Goal: Information Seeking & Learning: Learn about a topic

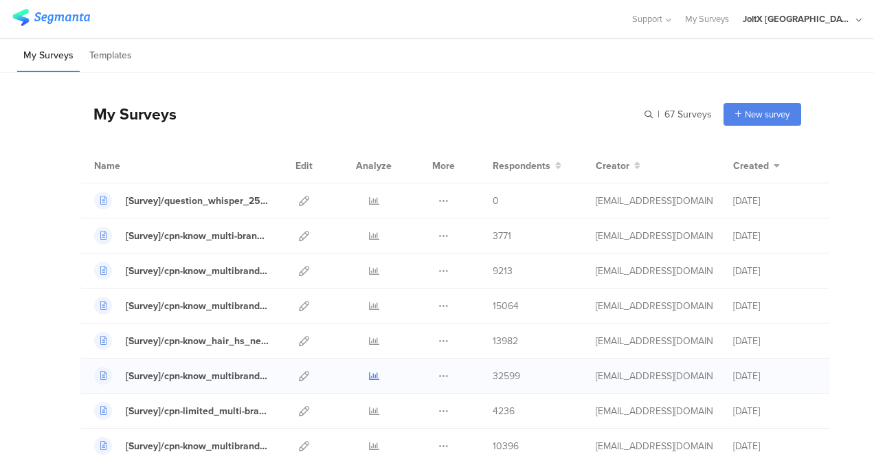
click at [369, 374] on icon at bounding box center [374, 376] width 10 height 10
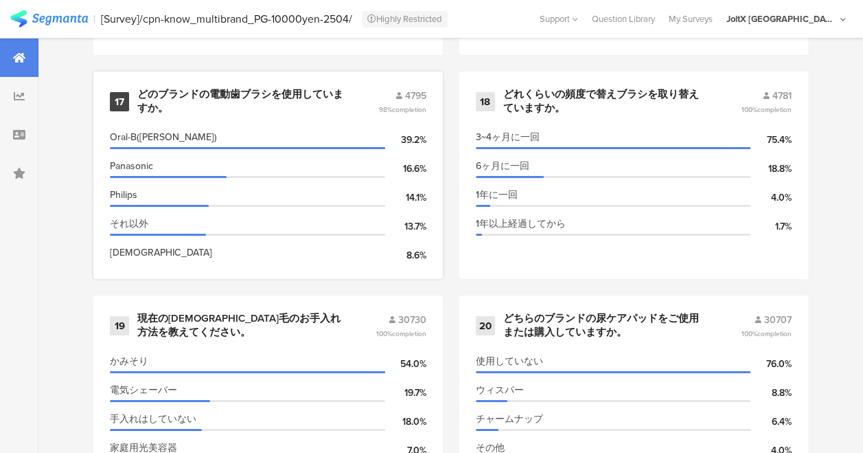
scroll to position [2403, 0]
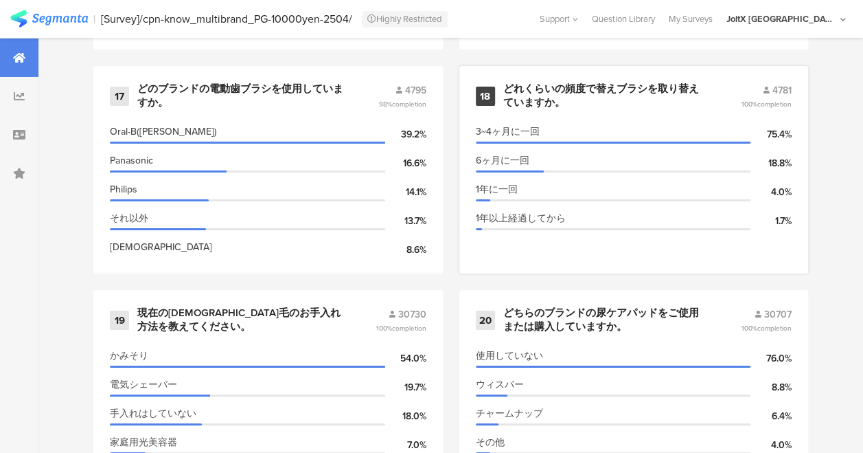
click at [659, 271] on div "18 どれくらいの頻度で替えブラシを取り替えていますか。 4781 100% completion 3~4ヶ月に一回 75.4% 6ヶ月に一回 18.8% 1…" at bounding box center [635, 169] width 350 height 207
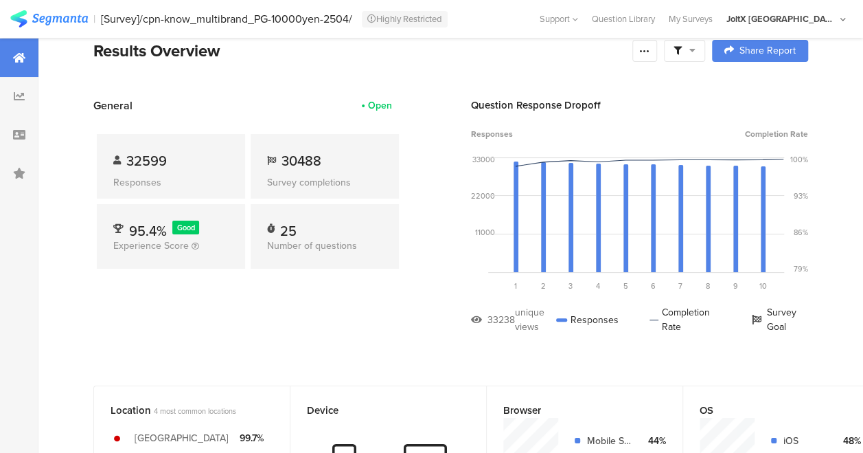
scroll to position [0, 0]
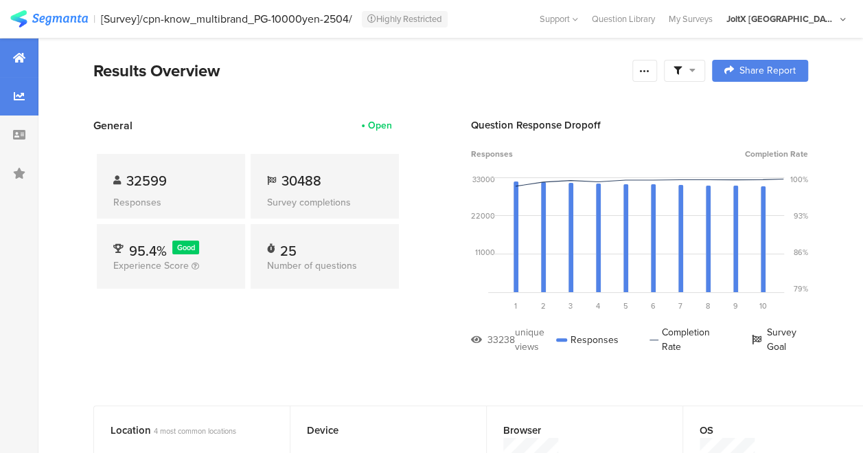
click at [18, 106] on div at bounding box center [19, 96] width 38 height 38
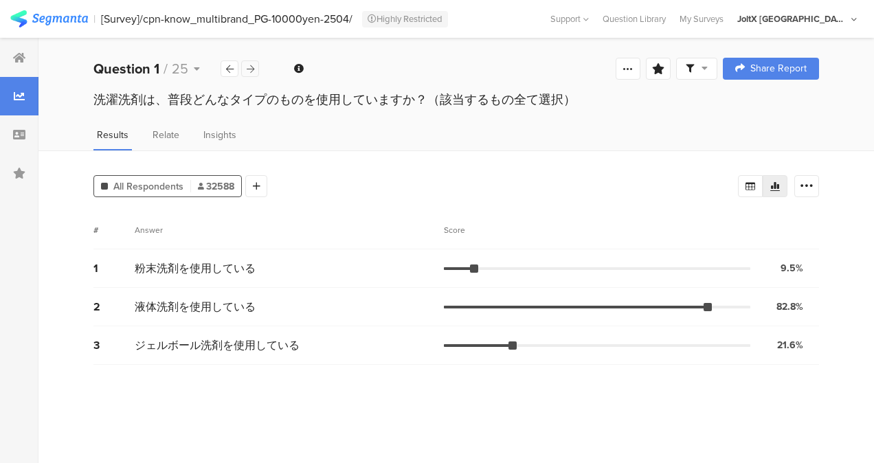
click at [249, 65] on icon at bounding box center [251, 69] width 8 height 9
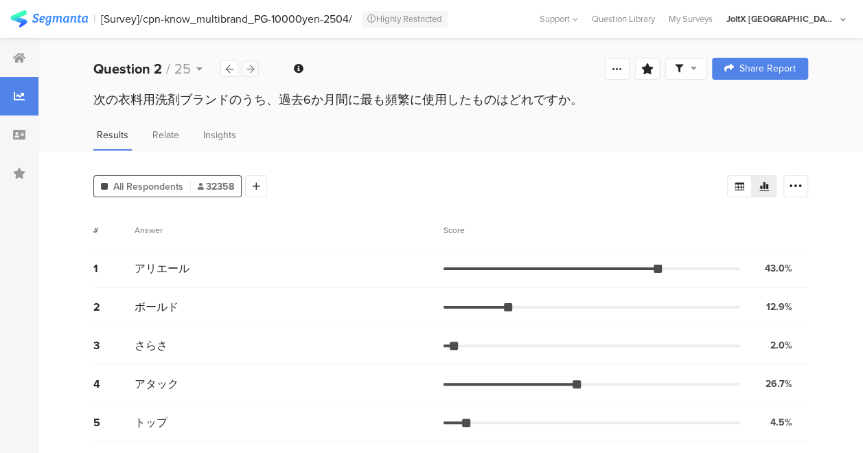
click at [242, 69] on div at bounding box center [250, 68] width 18 height 16
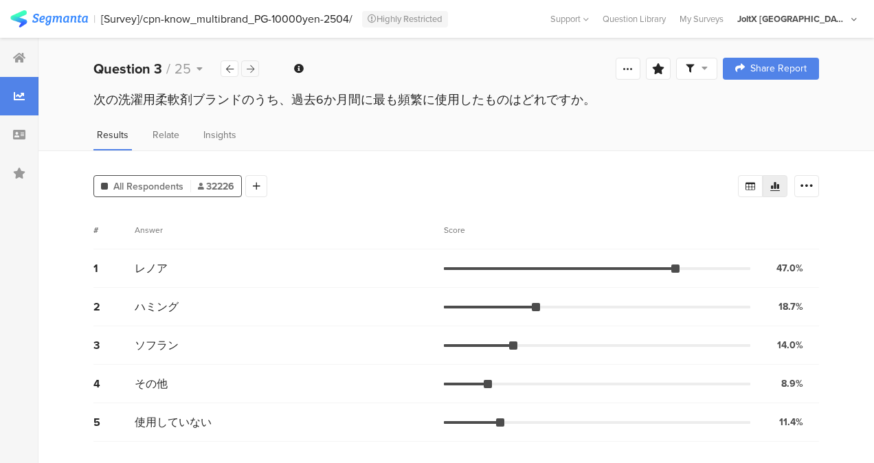
click at [249, 66] on icon at bounding box center [251, 69] width 8 height 9
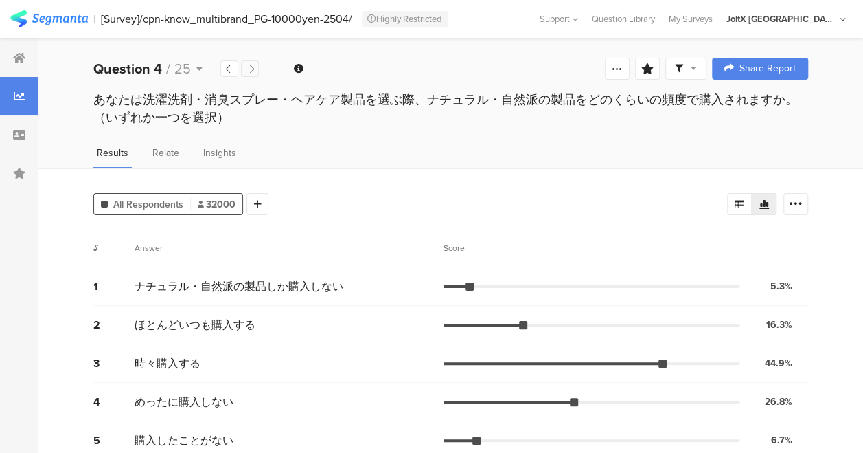
click at [249, 66] on icon at bounding box center [251, 69] width 8 height 9
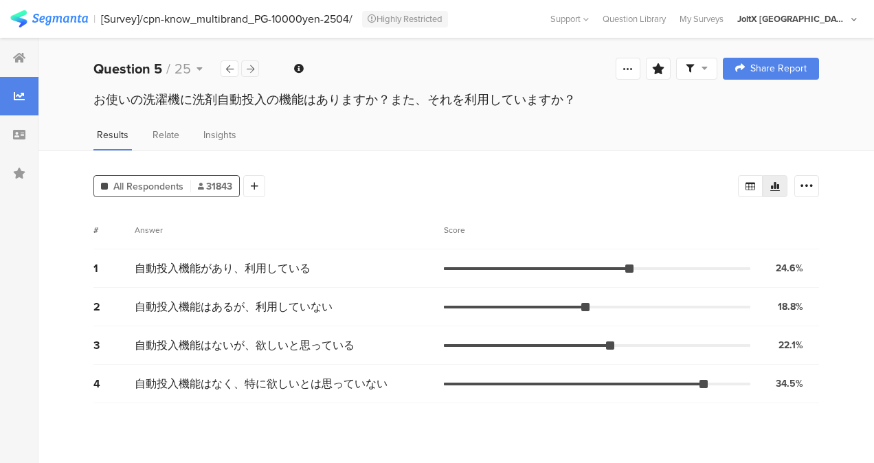
click at [249, 66] on icon at bounding box center [251, 69] width 8 height 9
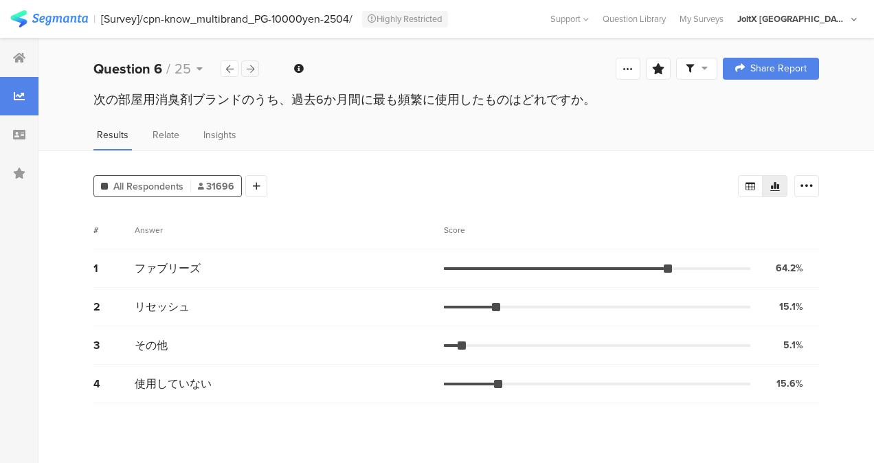
click at [255, 65] on div at bounding box center [250, 68] width 18 height 16
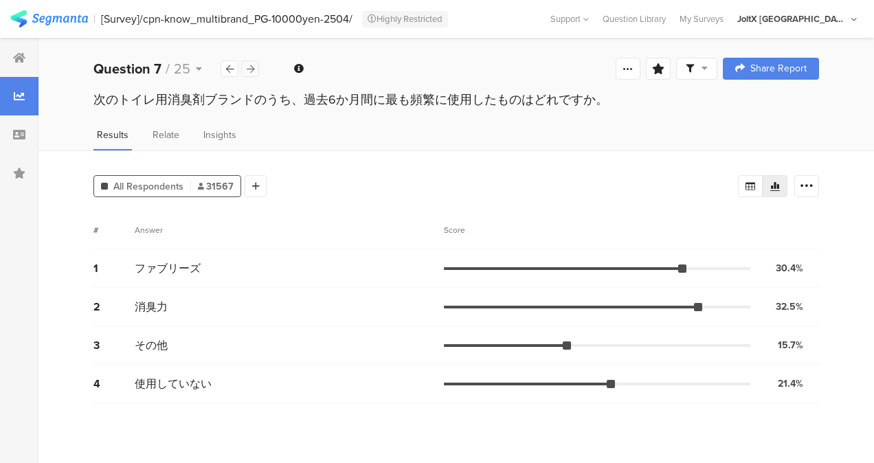
click at [255, 65] on div at bounding box center [250, 68] width 18 height 16
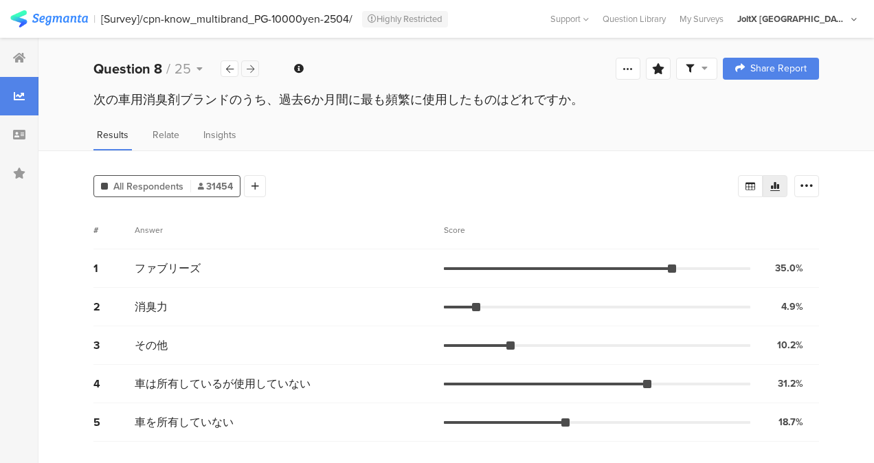
click at [255, 65] on div at bounding box center [250, 68] width 18 height 16
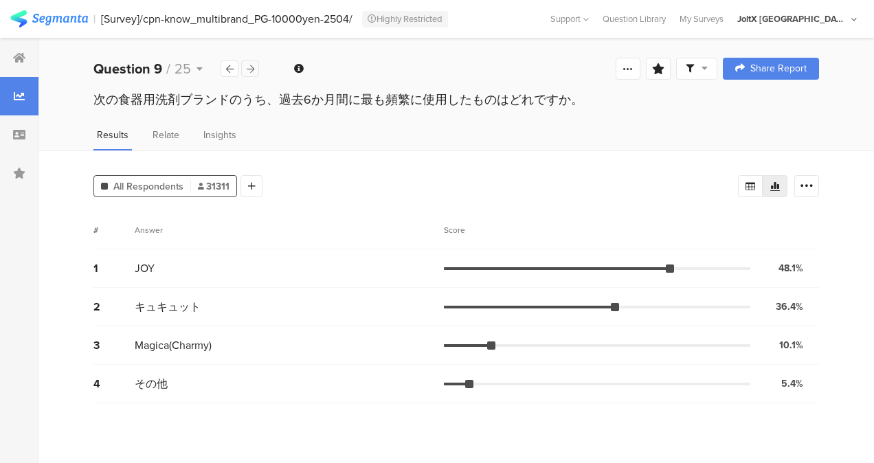
click at [255, 65] on div at bounding box center [250, 68] width 18 height 16
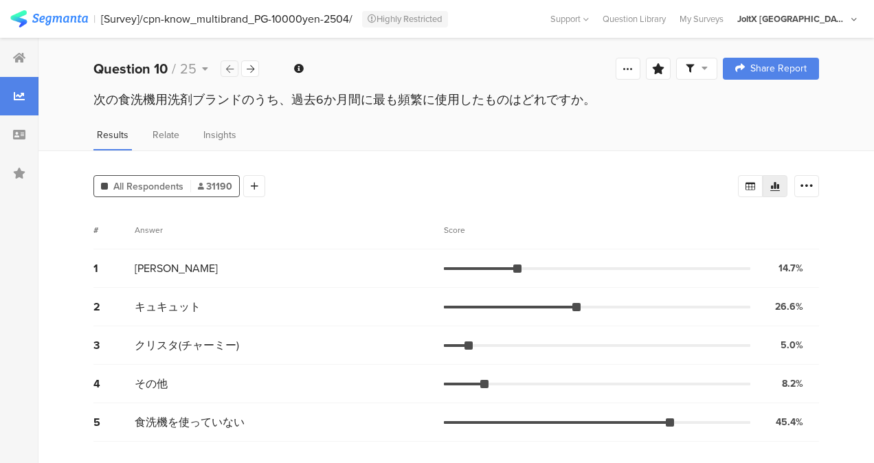
click at [227, 69] on icon at bounding box center [230, 69] width 8 height 9
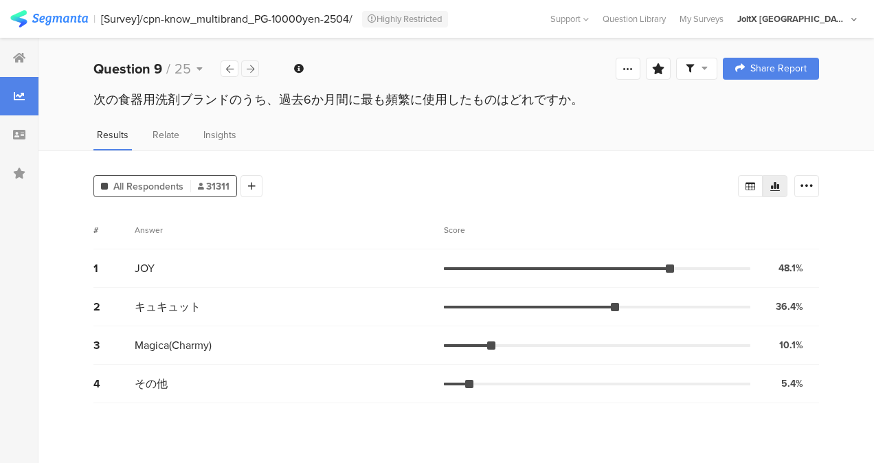
click at [249, 68] on icon at bounding box center [251, 69] width 8 height 9
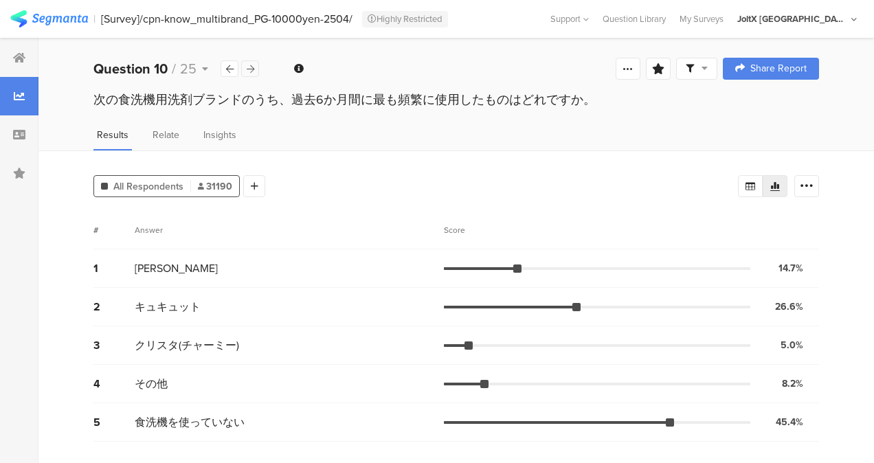
click at [249, 68] on icon at bounding box center [251, 69] width 8 height 9
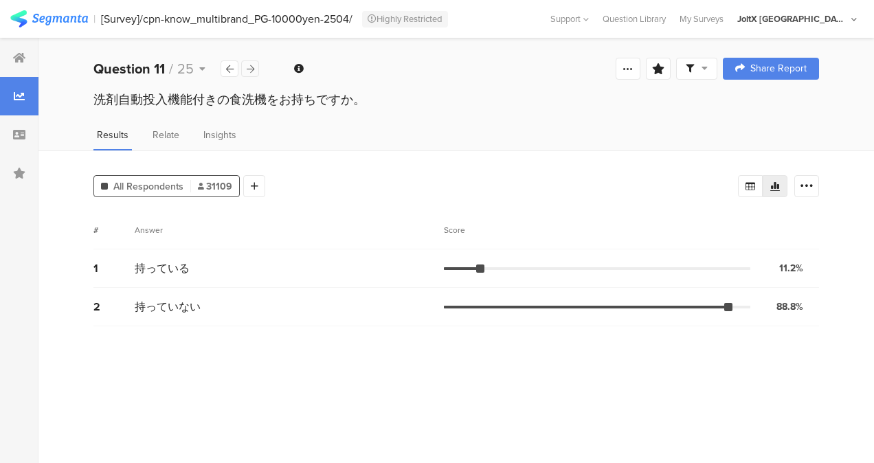
click at [250, 69] on icon at bounding box center [251, 69] width 8 height 9
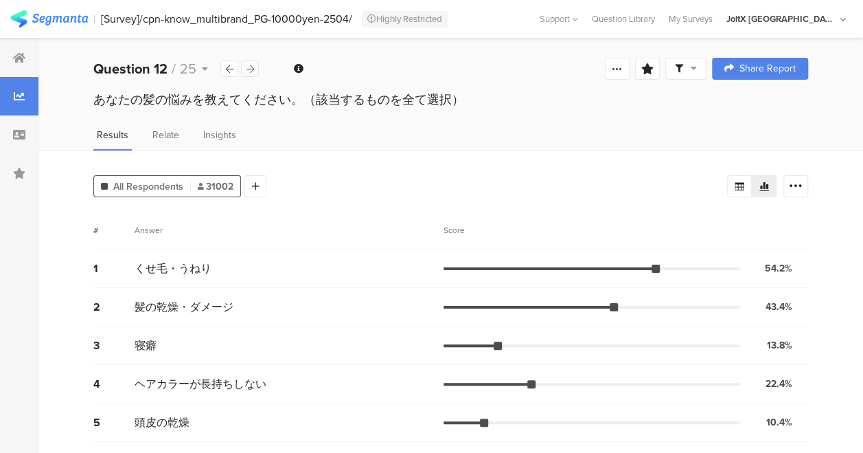
click at [254, 67] on div at bounding box center [250, 68] width 18 height 16
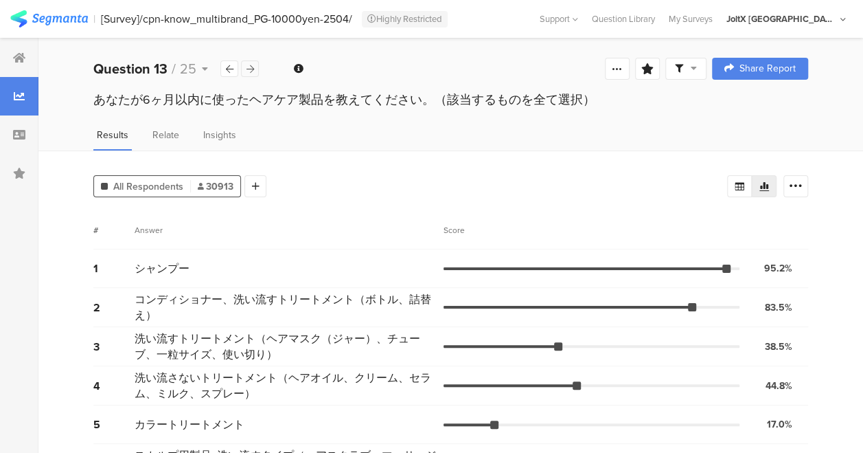
click at [252, 67] on icon at bounding box center [251, 69] width 8 height 9
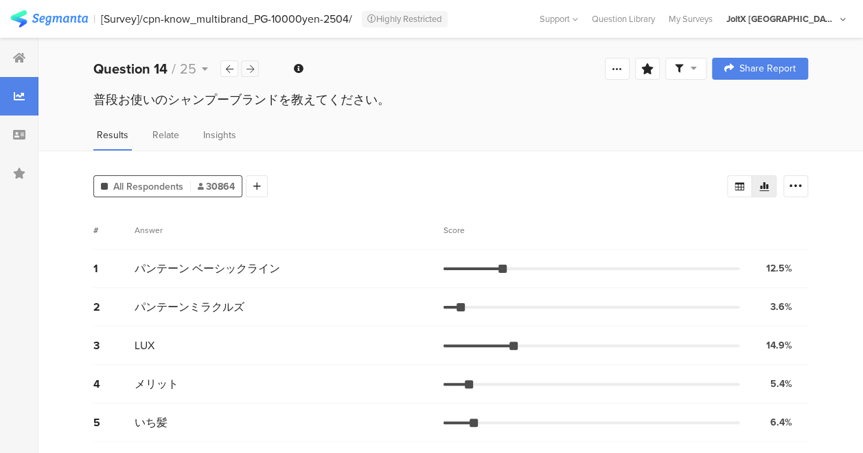
click at [252, 66] on icon at bounding box center [251, 69] width 8 height 9
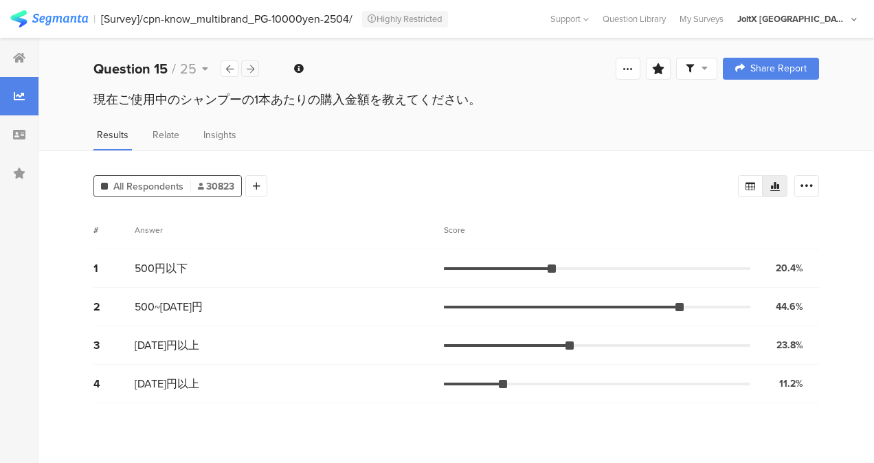
click at [252, 66] on icon at bounding box center [251, 69] width 8 height 9
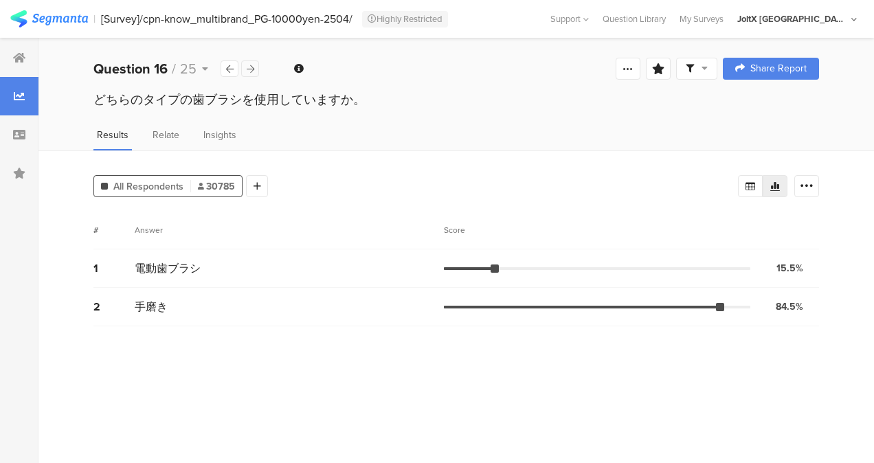
click at [252, 66] on icon at bounding box center [251, 69] width 8 height 9
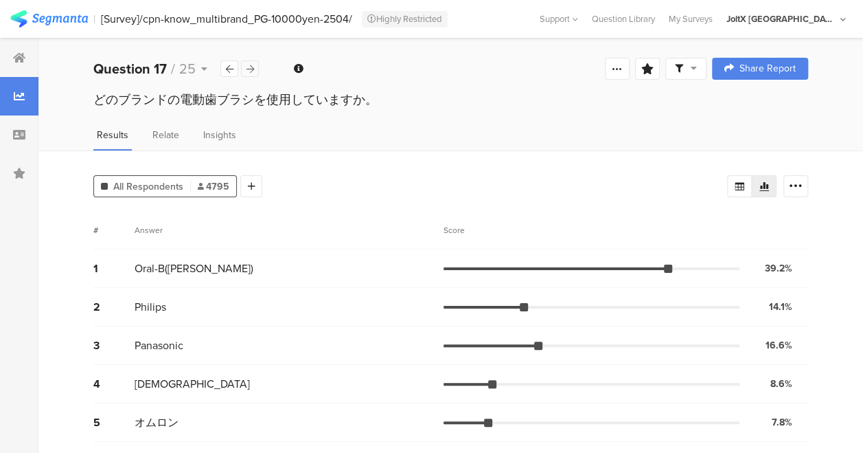
click at [252, 66] on icon at bounding box center [251, 69] width 8 height 9
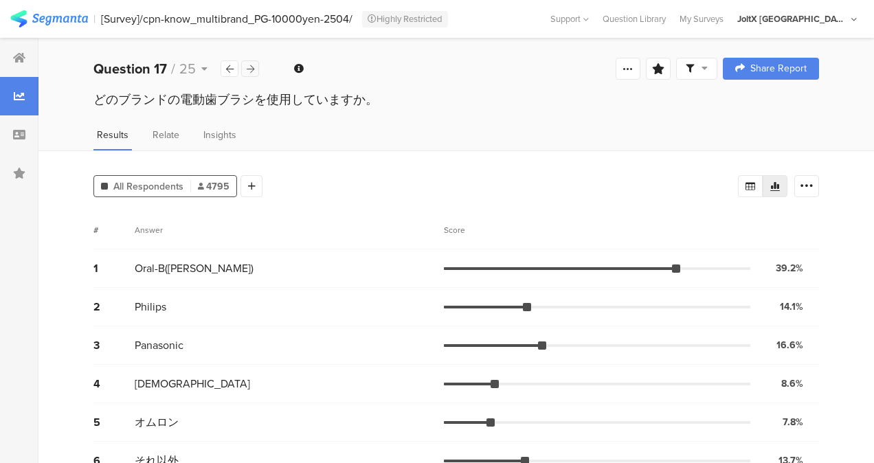
click at [252, 66] on icon at bounding box center [251, 69] width 8 height 9
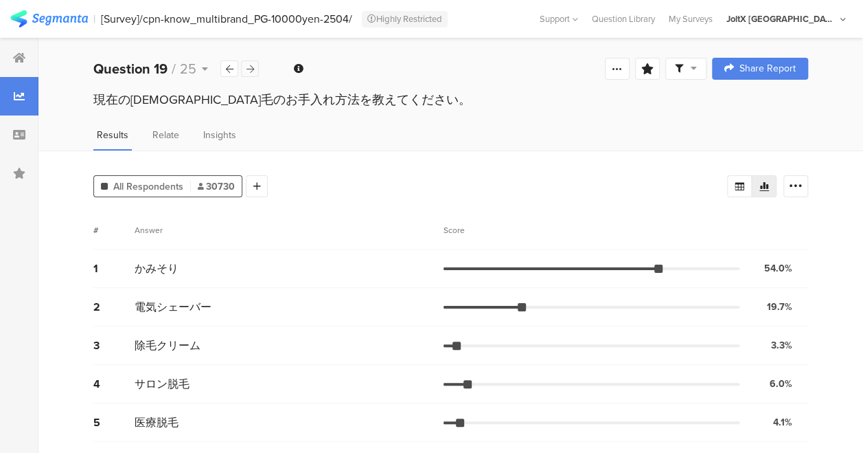
click at [252, 66] on icon at bounding box center [251, 69] width 8 height 9
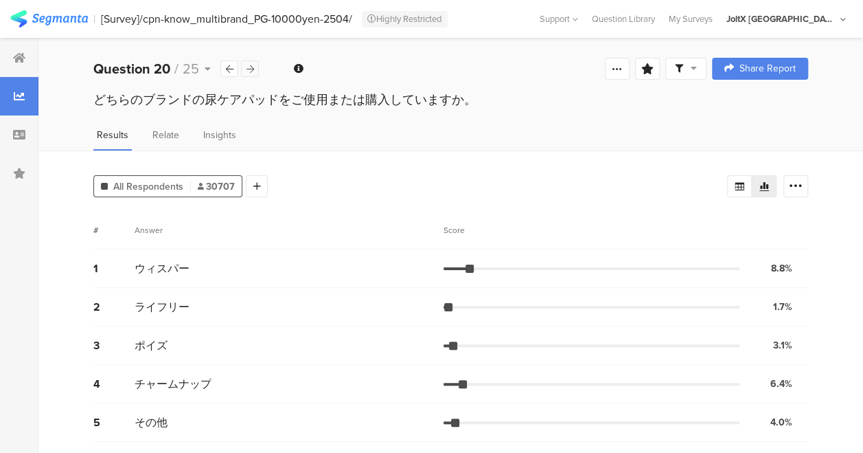
click at [252, 66] on icon at bounding box center [251, 69] width 8 height 9
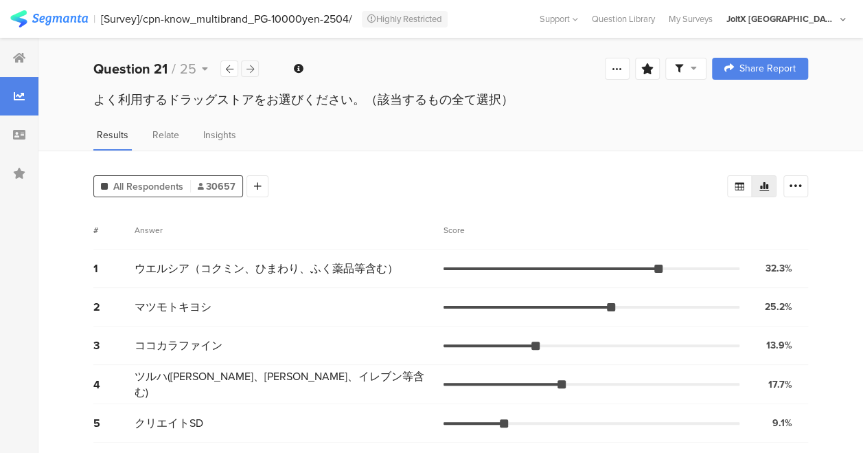
click at [252, 66] on icon at bounding box center [251, 69] width 8 height 9
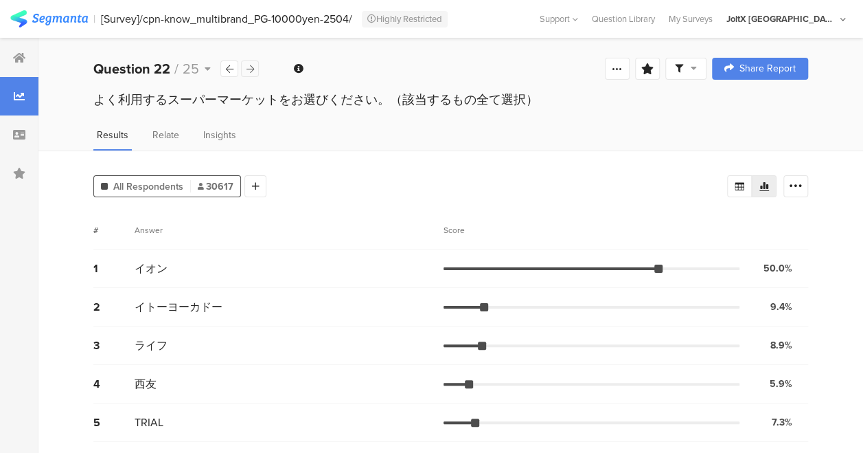
click at [252, 65] on icon at bounding box center [251, 69] width 8 height 9
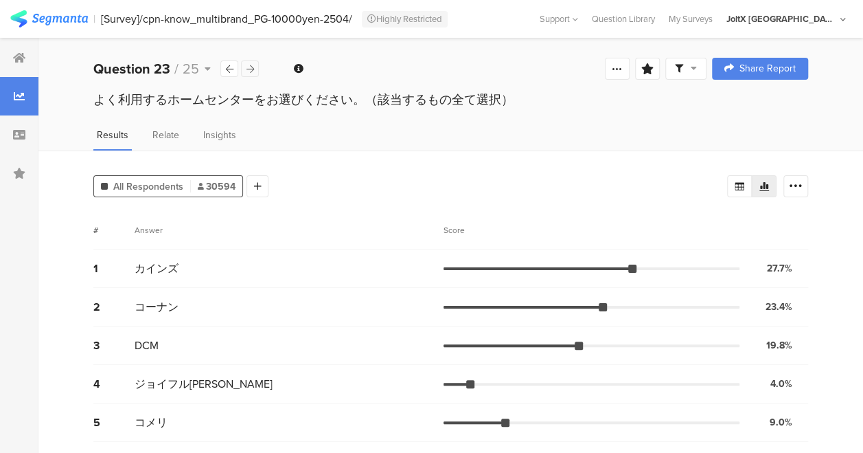
click at [251, 69] on icon at bounding box center [251, 69] width 8 height 9
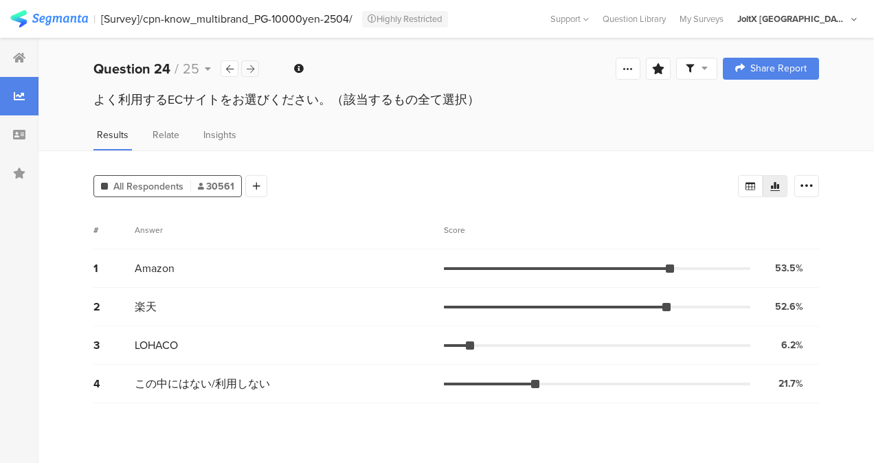
click at [251, 67] on icon at bounding box center [251, 69] width 8 height 9
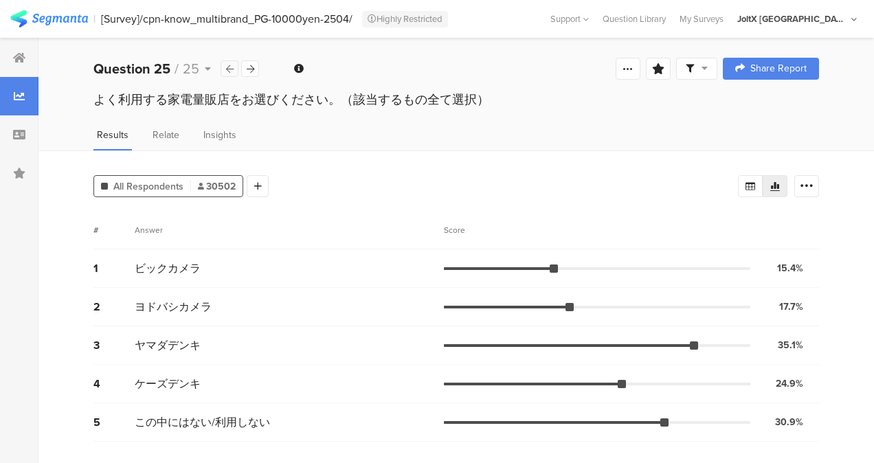
click at [238, 67] on div at bounding box center [230, 68] width 18 height 16
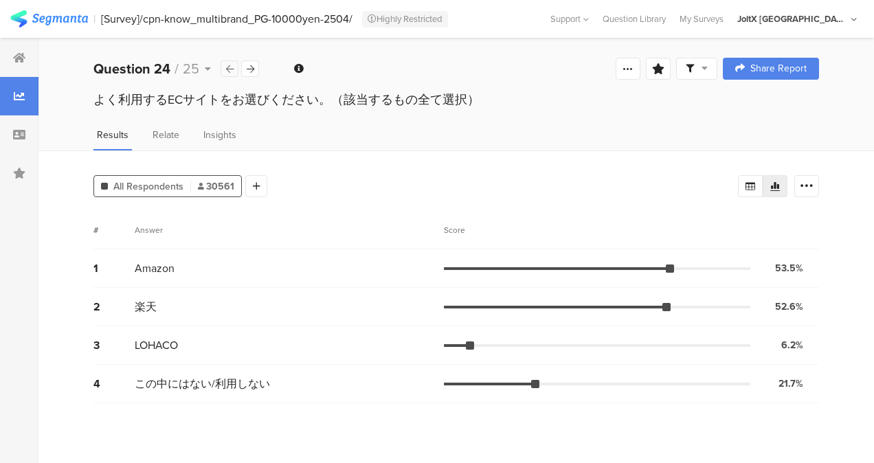
click at [238, 67] on div at bounding box center [230, 68] width 18 height 16
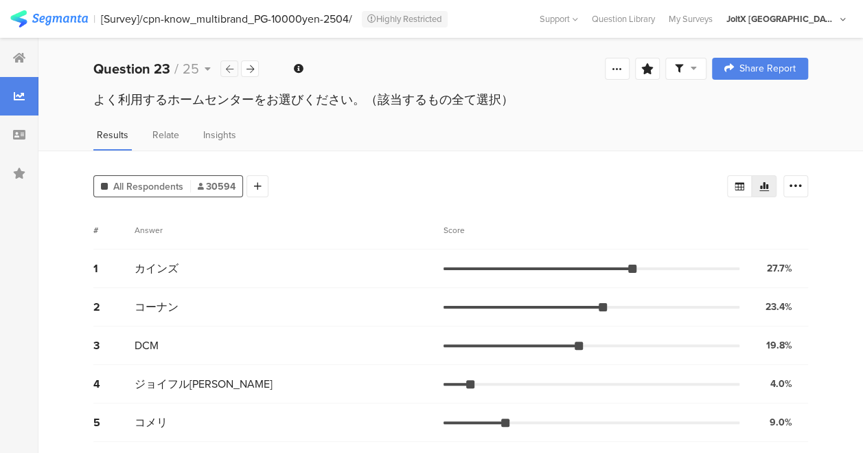
click at [238, 67] on div at bounding box center [230, 68] width 18 height 16
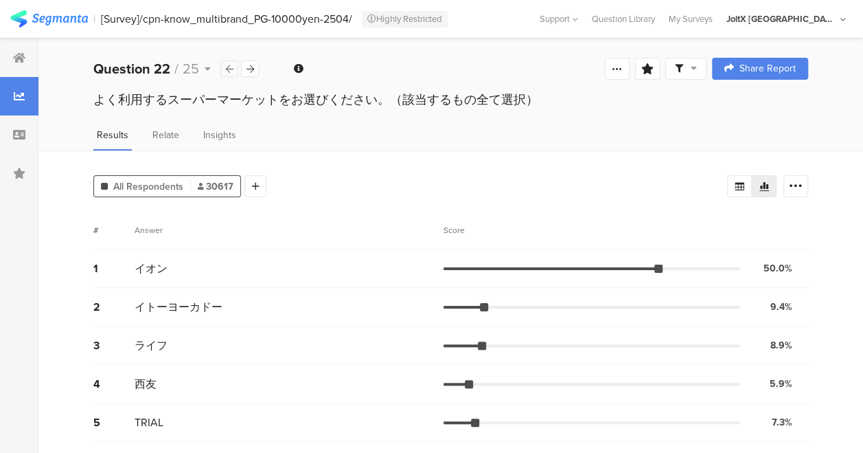
click at [238, 67] on div at bounding box center [230, 68] width 18 height 16
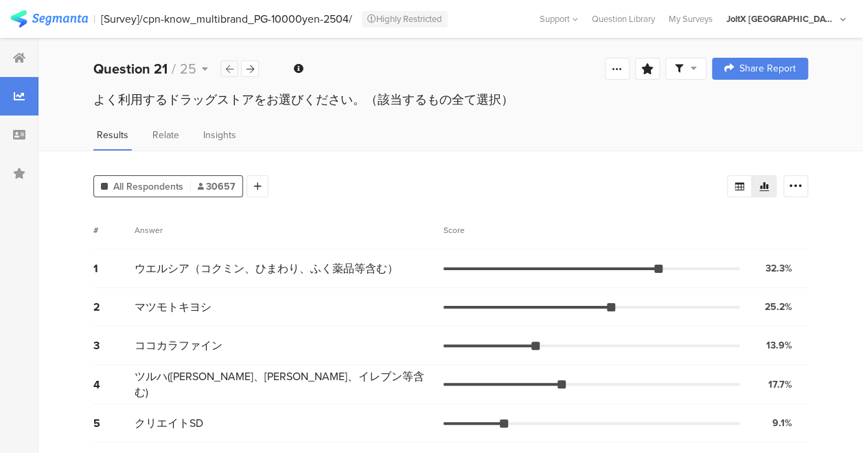
click at [238, 67] on div at bounding box center [230, 68] width 18 height 16
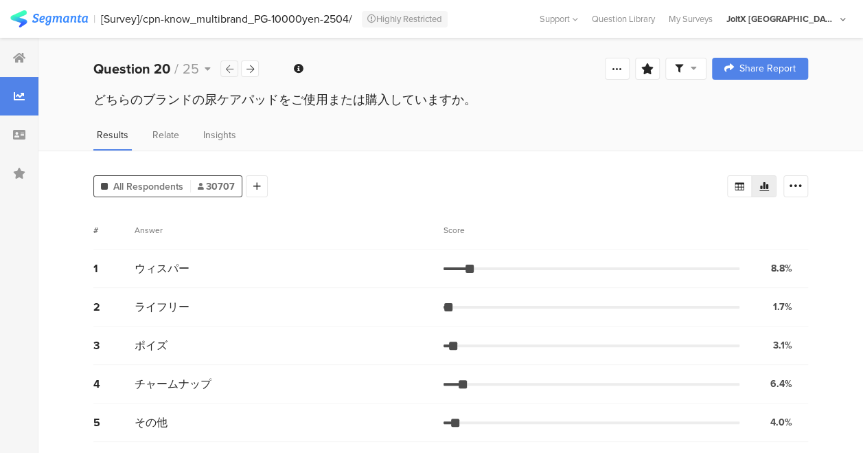
click at [238, 67] on div at bounding box center [230, 68] width 18 height 16
click at [238, 68] on div at bounding box center [230, 68] width 18 height 16
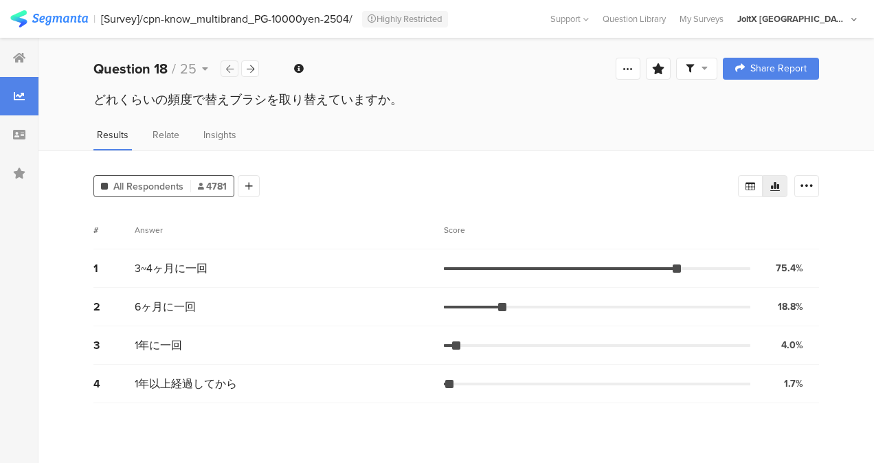
click at [238, 68] on div at bounding box center [230, 68] width 18 height 16
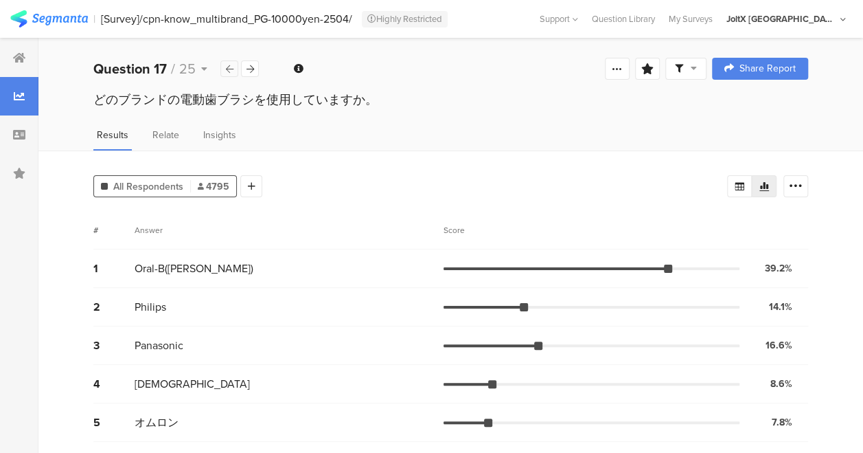
click at [238, 68] on div at bounding box center [230, 68] width 18 height 16
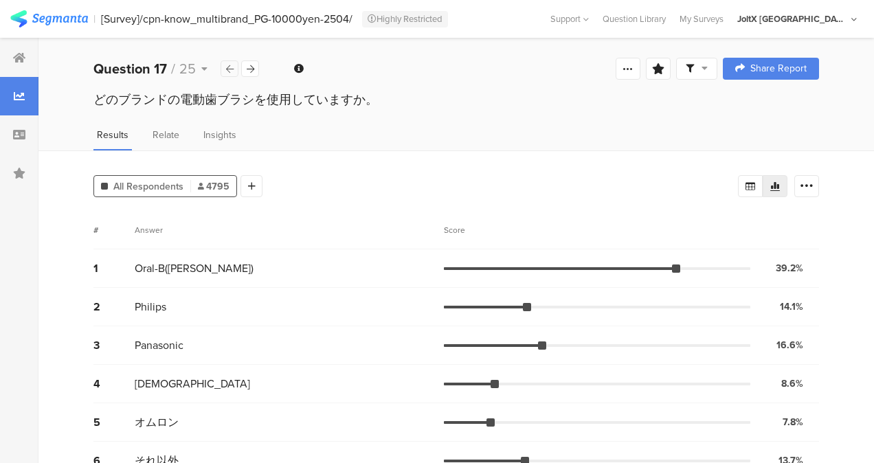
click at [238, 68] on div at bounding box center [230, 68] width 18 height 16
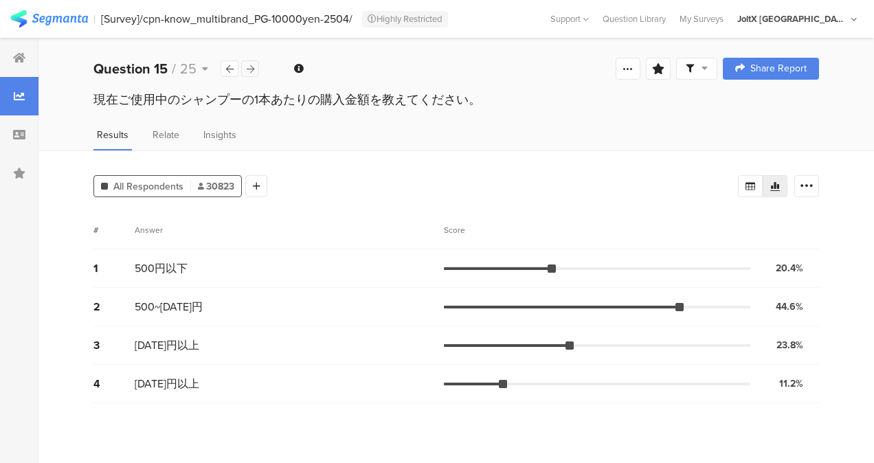
click at [243, 69] on div at bounding box center [250, 68] width 18 height 16
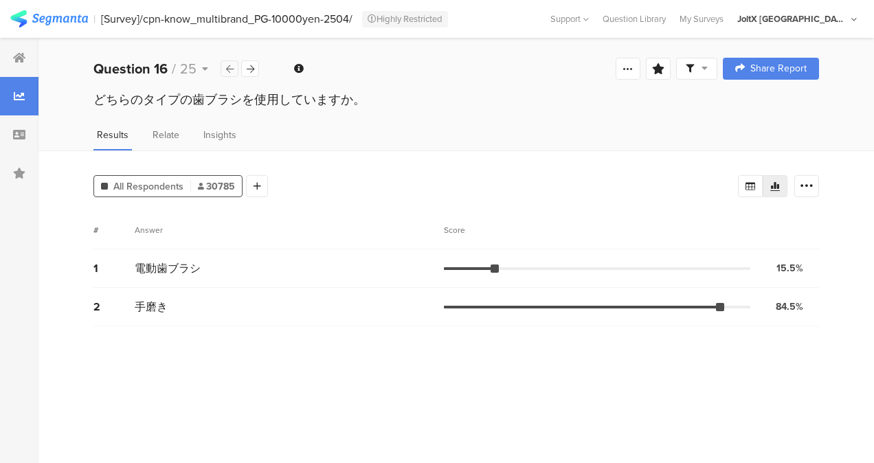
click at [227, 69] on icon at bounding box center [230, 69] width 8 height 9
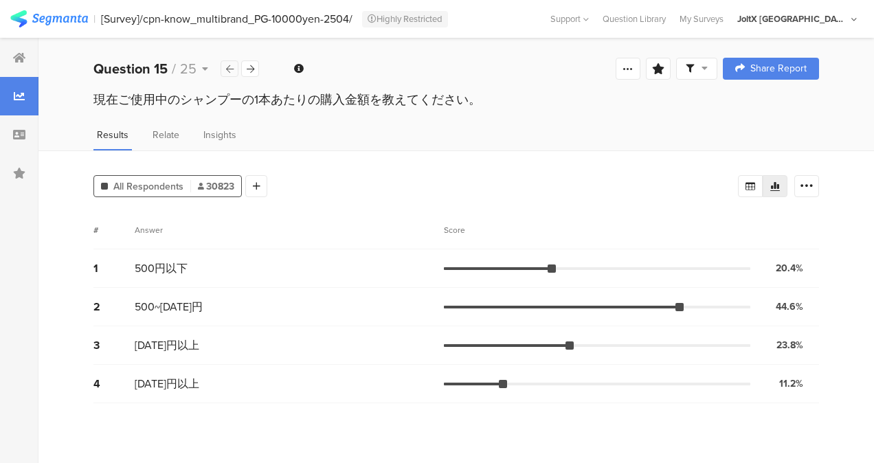
click at [227, 69] on icon at bounding box center [230, 69] width 8 height 9
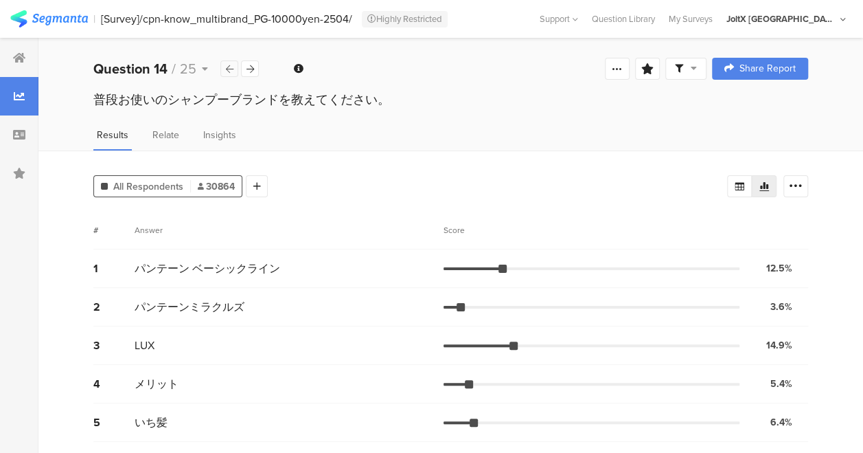
click at [234, 66] on div at bounding box center [230, 68] width 18 height 16
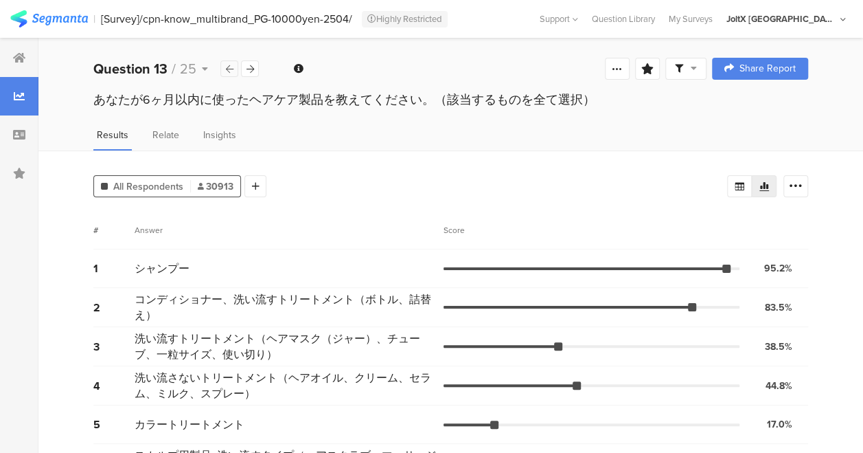
click at [234, 66] on div at bounding box center [230, 68] width 18 height 16
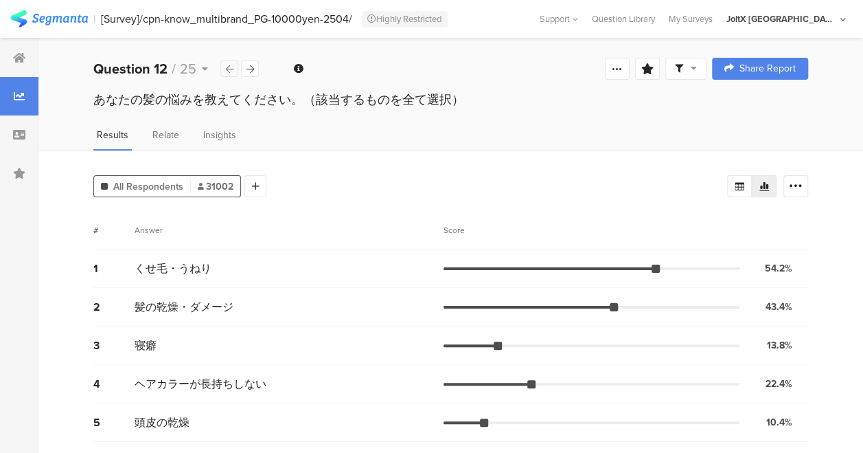
click at [234, 66] on div at bounding box center [230, 68] width 18 height 16
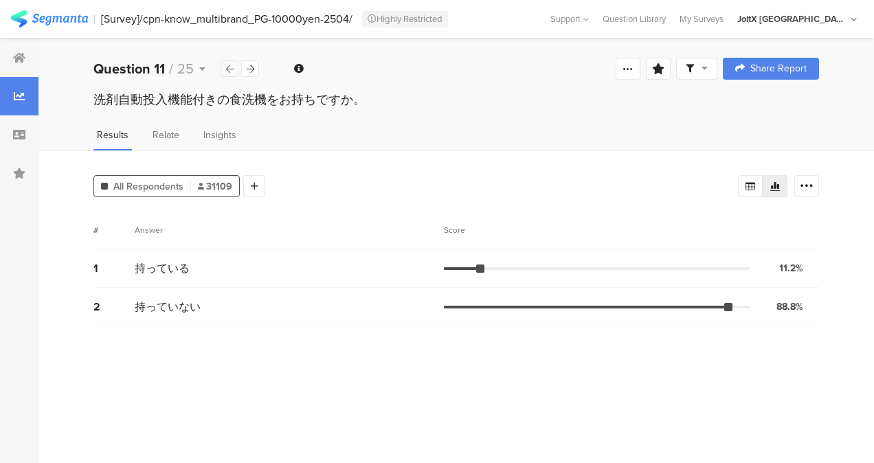
click at [234, 66] on div at bounding box center [230, 68] width 18 height 16
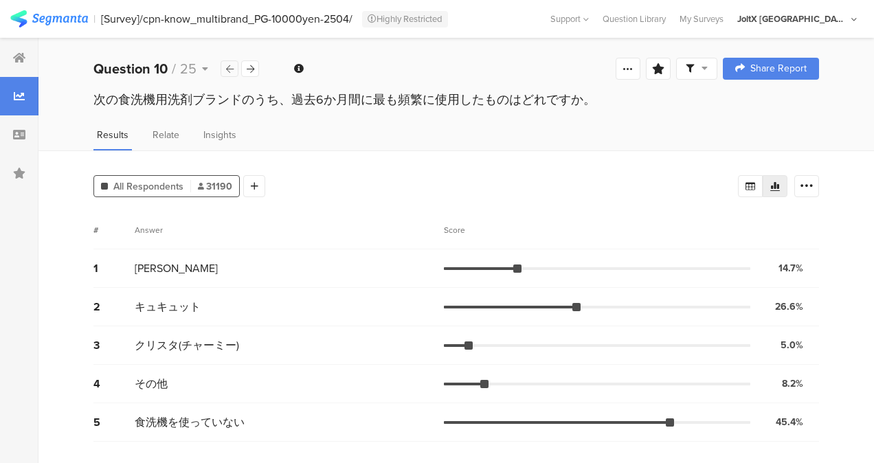
click at [234, 66] on div at bounding box center [230, 68] width 18 height 16
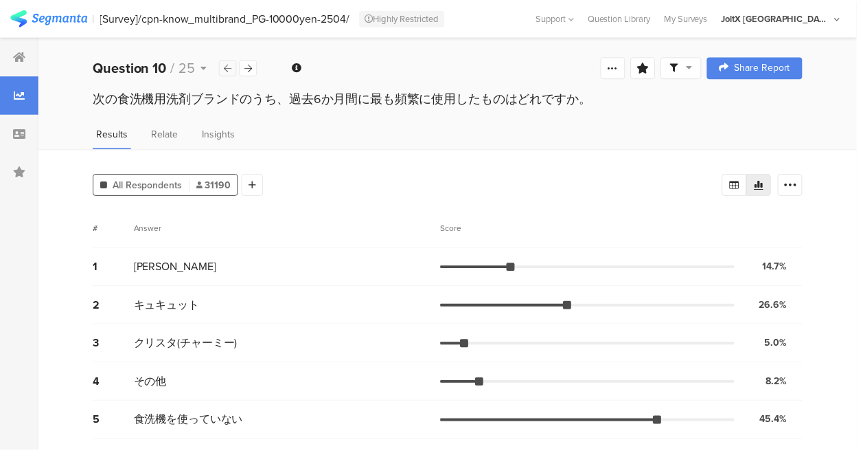
click at [234, 66] on div at bounding box center [230, 68] width 18 height 16
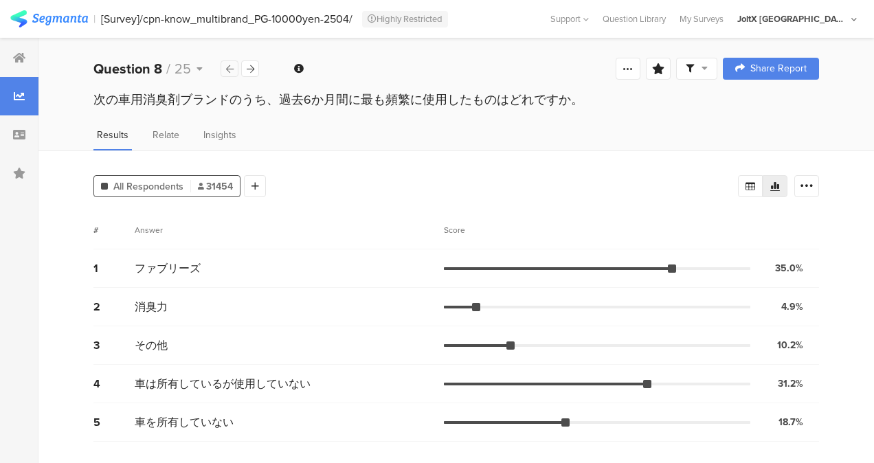
click at [234, 66] on div at bounding box center [230, 68] width 18 height 16
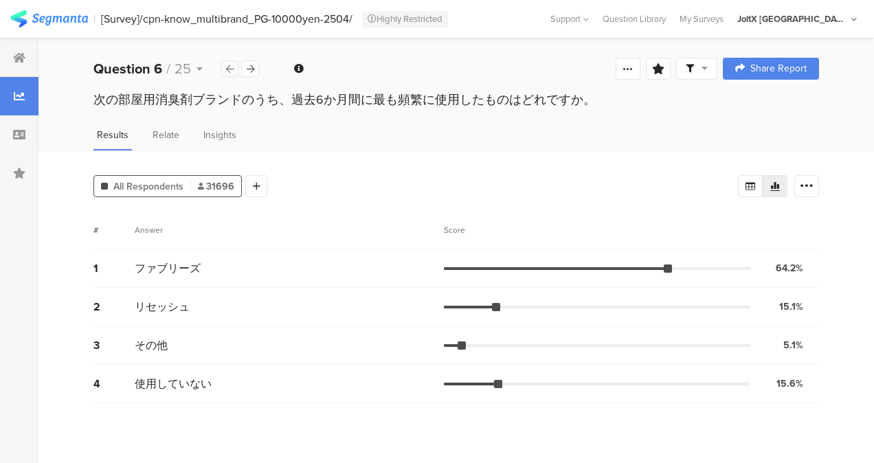
click at [234, 66] on div at bounding box center [230, 68] width 18 height 16
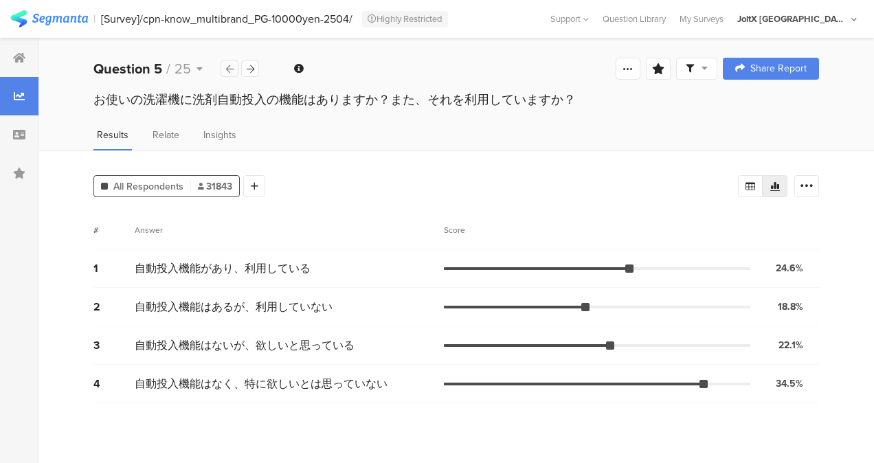
click at [234, 66] on div at bounding box center [230, 68] width 18 height 16
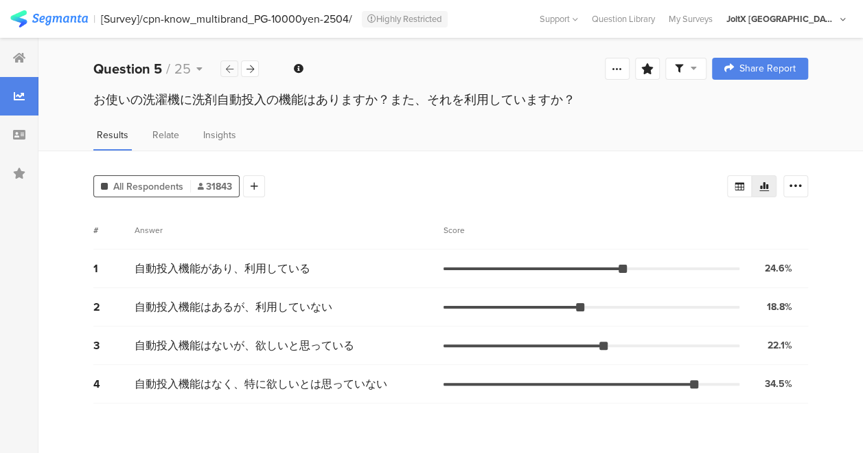
click at [234, 66] on div at bounding box center [230, 68] width 18 height 16
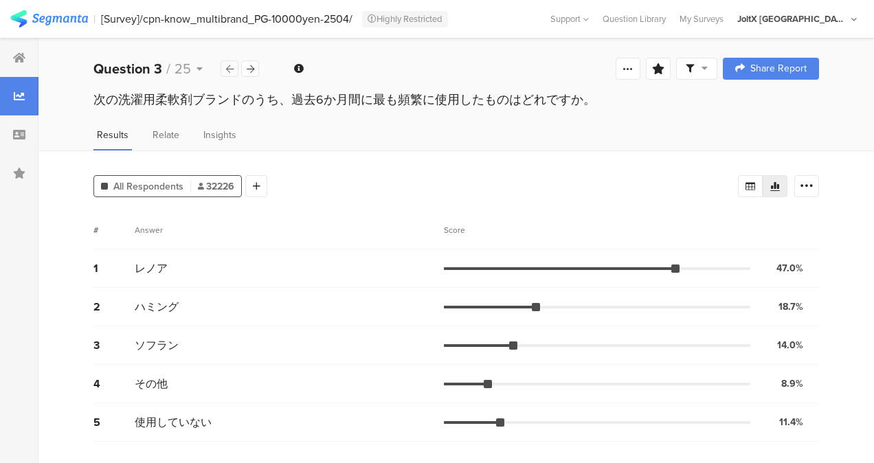
click at [234, 66] on div at bounding box center [230, 68] width 18 height 16
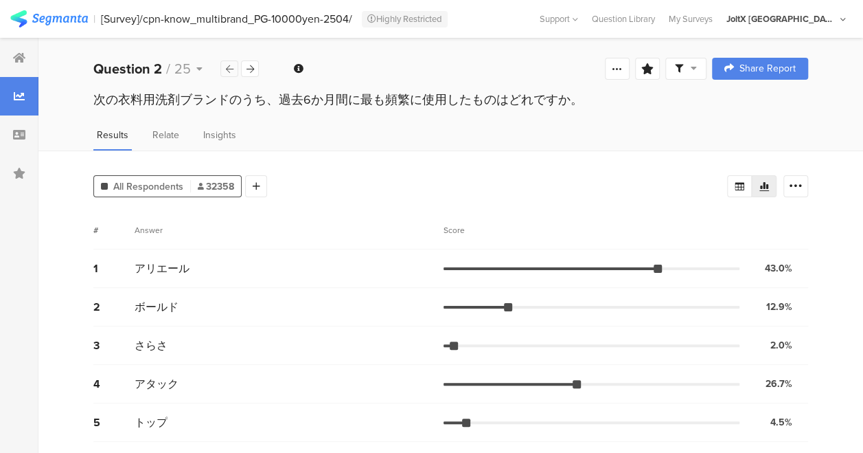
click at [234, 66] on div at bounding box center [230, 68] width 18 height 16
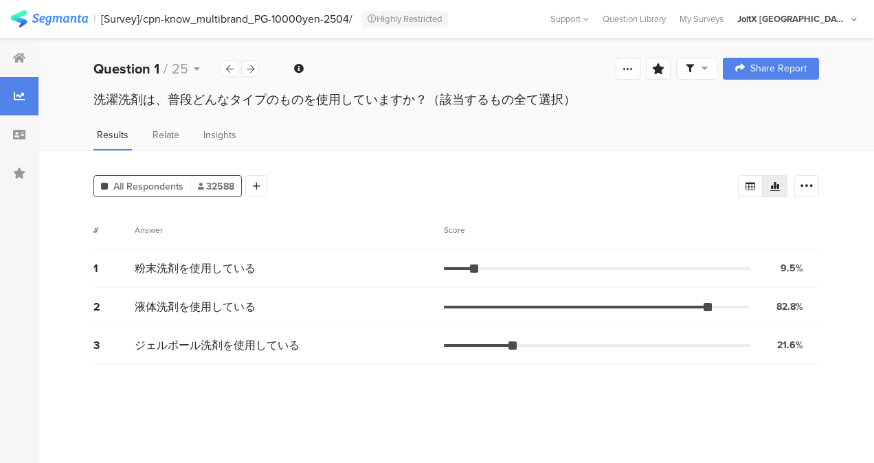
click at [401, 136] on div "Results Relate Insights" at bounding box center [455, 139] width 835 height 23
